Goal: Information Seeking & Learning: Learn about a topic

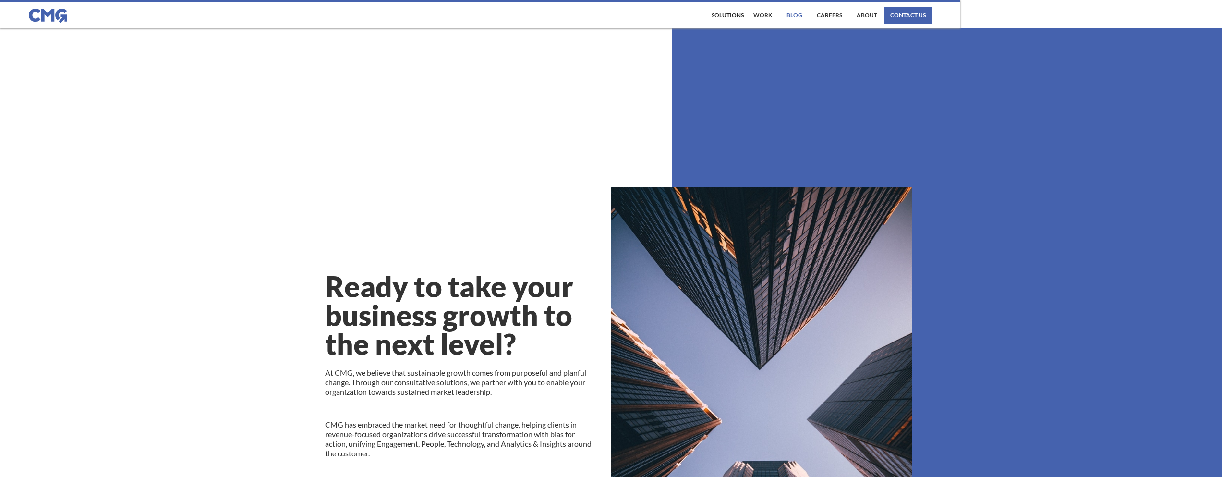
click at [791, 12] on link "Blog" at bounding box center [794, 15] width 21 height 16
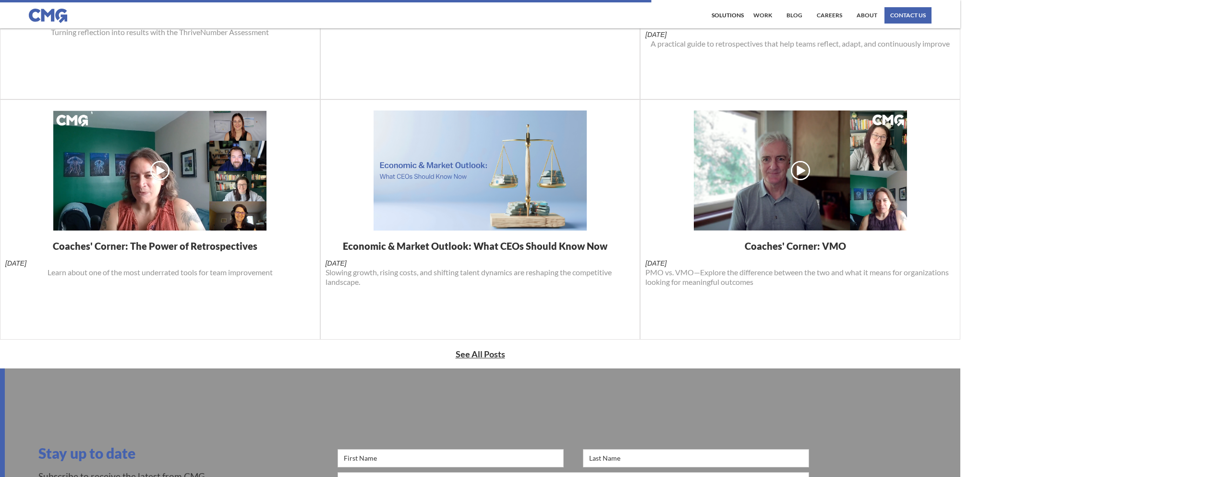
scroll to position [408, 0]
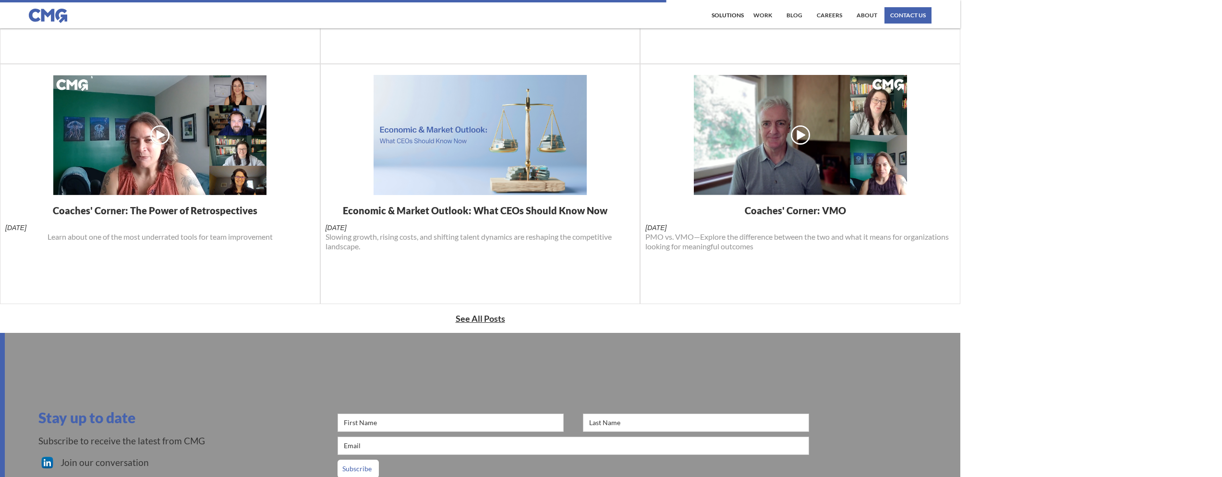
click at [452, 207] on h1 "Economic & Market Outlook: What CEOs Should Know Now" at bounding box center [480, 210] width 274 height 12
